Goal: Find specific page/section: Find specific page/section

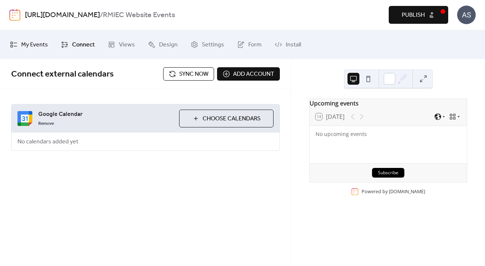
click at [40, 42] on span "My Events" at bounding box center [34, 45] width 27 height 12
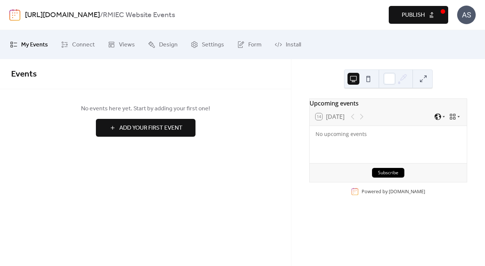
click at [17, 14] on img at bounding box center [14, 15] width 11 height 12
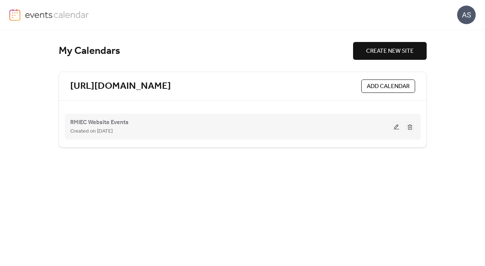
click at [396, 123] on button at bounding box center [396, 126] width 10 height 11
